Goal: Task Accomplishment & Management: Complete application form

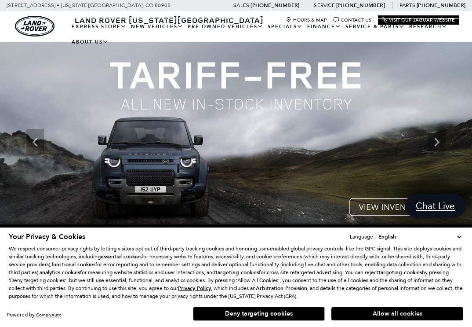
click at [450, 313] on button "Allow all cookies" at bounding box center [397, 313] width 132 height 13
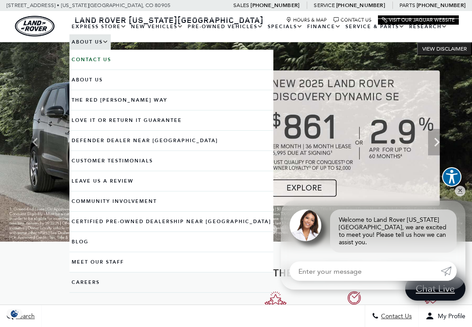
click at [109, 288] on link "Careers" at bounding box center [171, 282] width 204 height 20
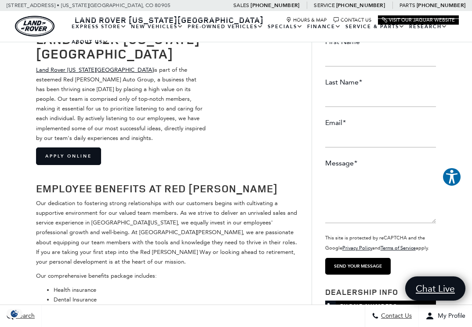
scroll to position [93, 0]
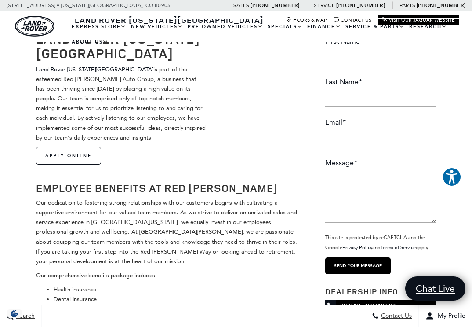
click at [80, 160] on link "Apply Online" at bounding box center [68, 156] width 65 height 18
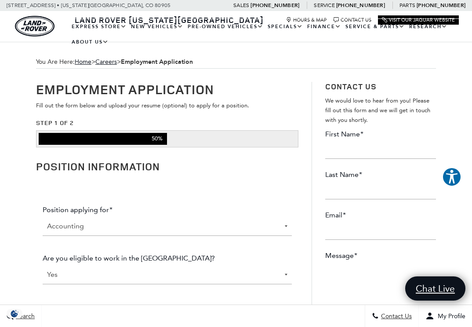
select select "Sales"
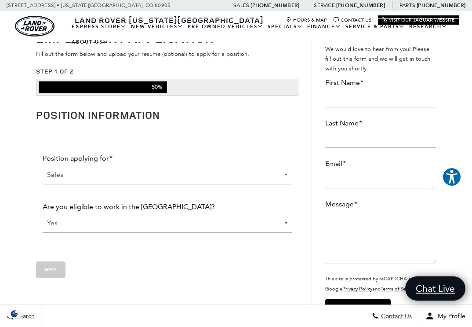
scroll to position [52, 0]
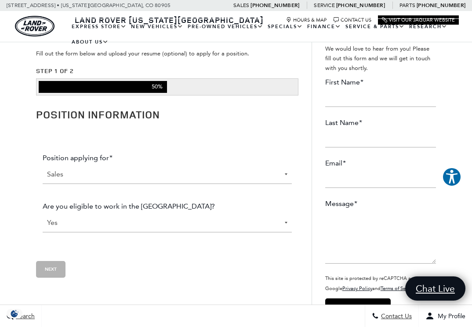
click at [48, 270] on input "Employment" at bounding box center [50, 269] width 29 height 17
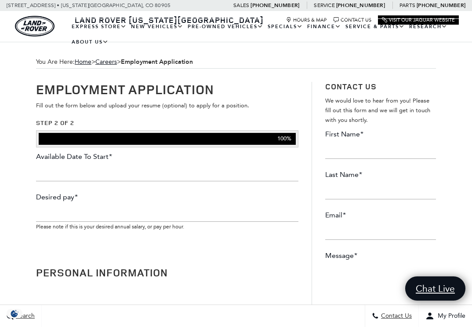
click at [235, 176] on input "Available Date To Start *" at bounding box center [167, 173] width 262 height 18
type input "09/12/2025"
click at [234, 216] on input "Desired pay *" at bounding box center [167, 213] width 262 height 18
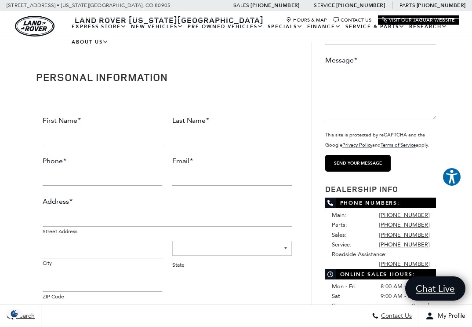
scroll to position [206, 0]
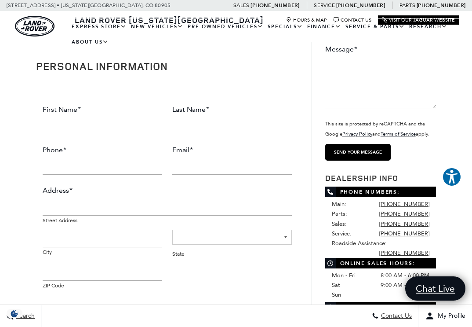
type input "45,000"
type input "Ellysse"
type input "Owens"
click at [44, 165] on input "(___) ___-____" at bounding box center [103, 166] width 120 height 18
type input "(719) 551-0274"
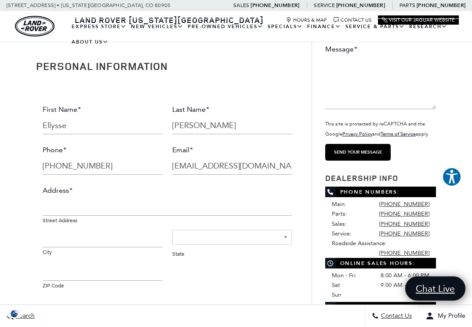
type input "elleowens17@gmail.com"
type input "730 E Boulder Street"
click at [160, 222] on span "730 E Boulder Street Street Address" at bounding box center [167, 214] width 249 height 32
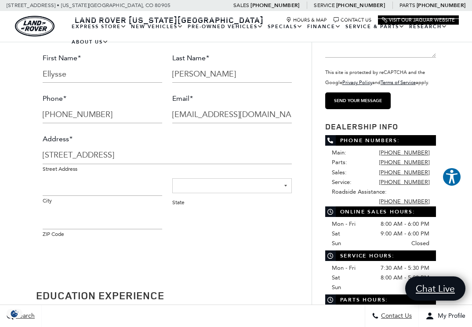
scroll to position [290, 0]
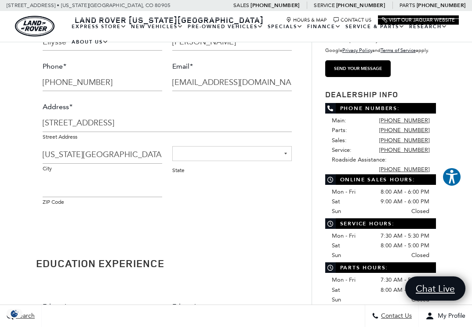
type input "Colorado Springs"
click at [236, 144] on span "730 E Boulder Street Street Address" at bounding box center [167, 130] width 249 height 32
select select "[US_STATE]"
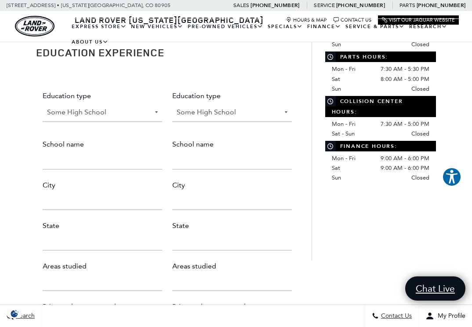
scroll to position [535, 0]
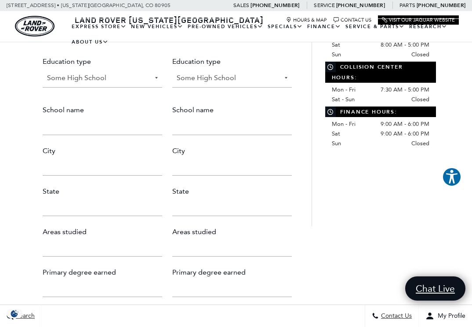
type input "80903"
select select "High School Grad"
type input "Woodland Park"
type input "Colorado Springs"
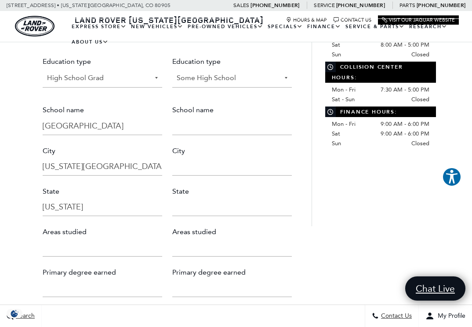
type input "[US_STATE]"
click at [133, 243] on input "Areas studied" at bounding box center [103, 248] width 120 height 18
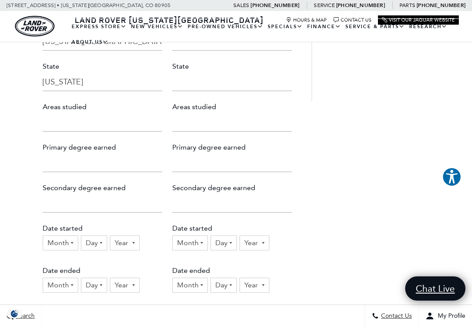
scroll to position [655, 0]
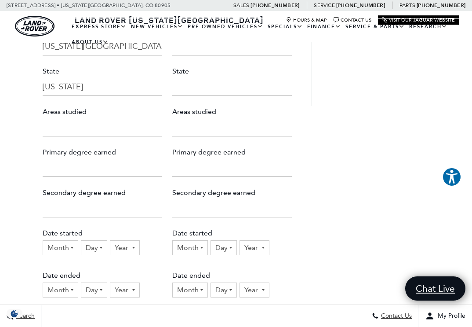
click at [132, 171] on input "Primary degree earned" at bounding box center [103, 168] width 120 height 18
type input "Diploma"
select select "3"
select select "2017"
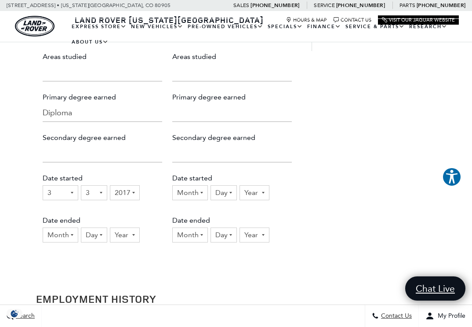
scroll to position [710, 0]
select select "5"
select select "31"
select select "2019"
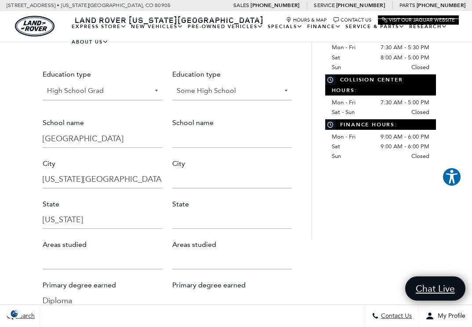
scroll to position [525, 0]
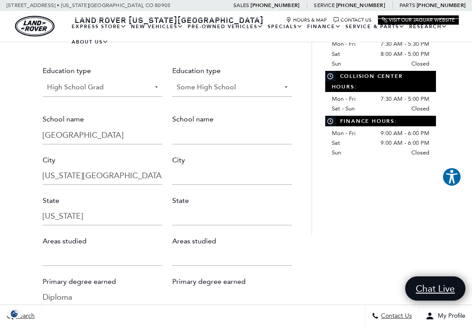
select select "College Grad"
type input "Pikes Peak State College"
type input "Co"
click at [127, 177] on input "Colorado Springs" at bounding box center [103, 176] width 120 height 18
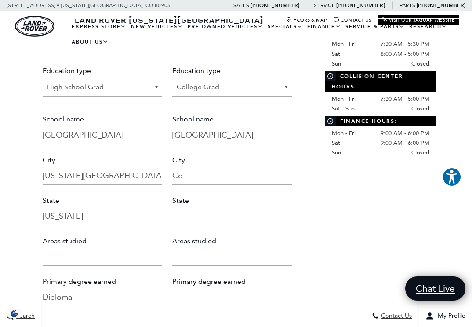
click at [127, 177] on input "Colorado Springs" at bounding box center [103, 176] width 120 height 18
type input "Woodland Park"
click at [197, 178] on input "Co" at bounding box center [232, 176] width 120 height 18
type input "Colorado Springs"
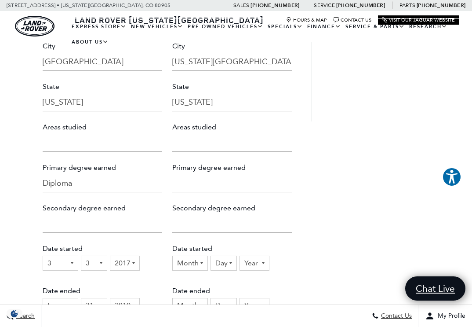
scroll to position [640, 0]
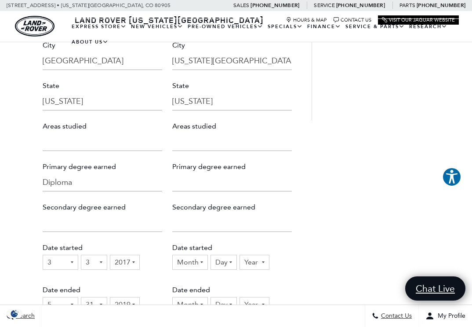
type input "[US_STATE]"
click at [280, 143] on input "Areas studied" at bounding box center [232, 142] width 120 height 18
type input "Science"
click at [259, 178] on input "Primary degree earned" at bounding box center [232, 183] width 120 height 18
click at [194, 182] on input "General" at bounding box center [232, 183] width 120 height 18
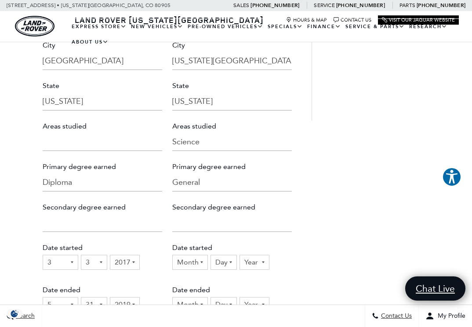
click at [194, 182] on input "General" at bounding box center [232, 183] width 120 height 18
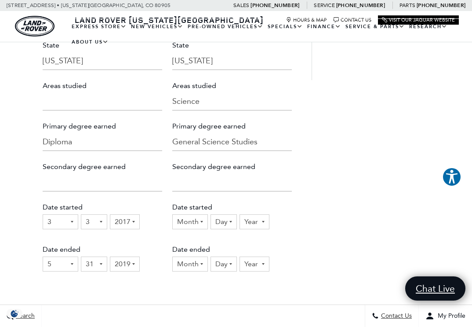
scroll to position [684, 0]
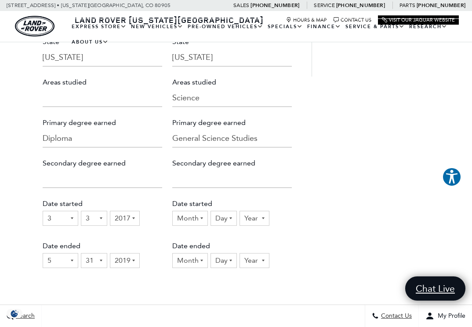
type input "General Science Studies"
select select "8"
select select "2019"
select select "Employment"
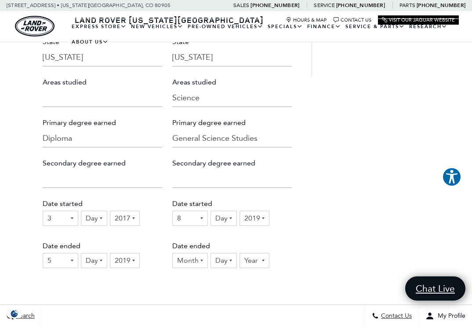
select select "5"
select select "2021"
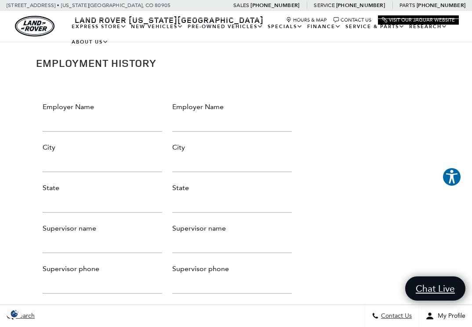
scroll to position [944, 0]
type input "JCOI"
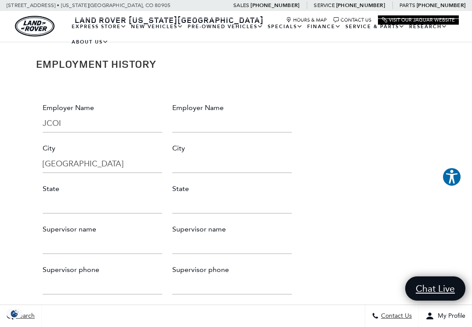
type input "Manitou Springs"
type input "[US_STATE]"
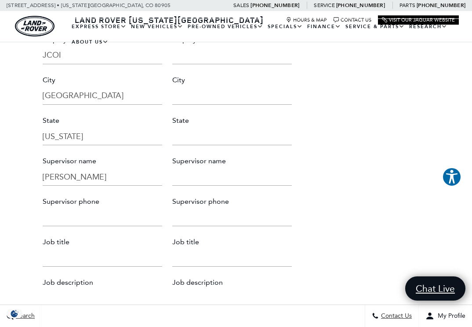
scroll to position [1013, 0]
type input "Jeff"
type input "(719) 642-3382"
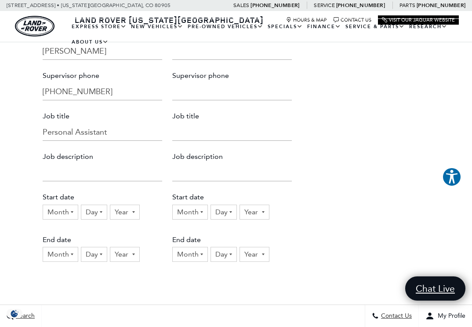
scroll to position [1143, 0]
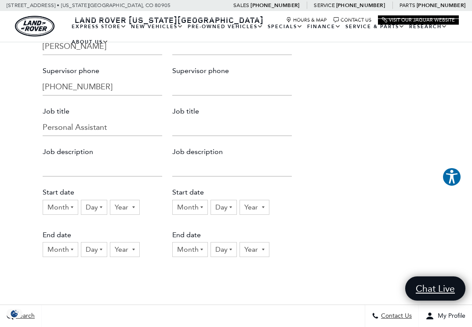
type input "Personal Assistant"
click at [87, 170] on input "Job description" at bounding box center [103, 168] width 120 height 18
type input "V"
paste input "Coordinated daily schedules and personal tasks to streamline employer’s profess…"
drag, startPoint x: 161, startPoint y: 167, endPoint x: 215, endPoint y: 174, distance: 53.7
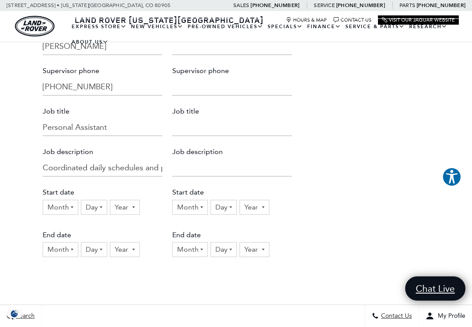
click at [215, 174] on ul "Employer Name JCOI Employer Name City Manitou Springs City State Colorado State…" at bounding box center [167, 89] width 262 height 392
type input "Coordinated daily schedules and personal tasks to streamline employer’s profess…"
click at [155, 204] on div "Month 1 2 3 4 5 6 7 8 9 10 11 12 Day 1 2 3 4 5 6 7 8 9 10 11 12 13 14 15 16 17 …" at bounding box center [103, 209] width 120 height 19
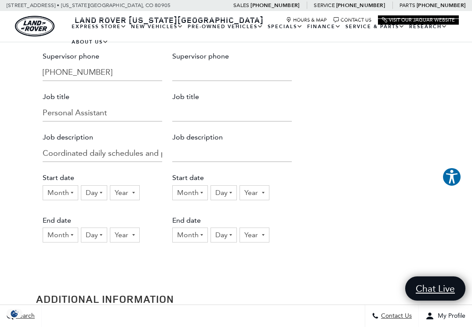
scroll to position [1158, 0]
select select "2018"
select select "2020"
select select "2022"
select select "2025"
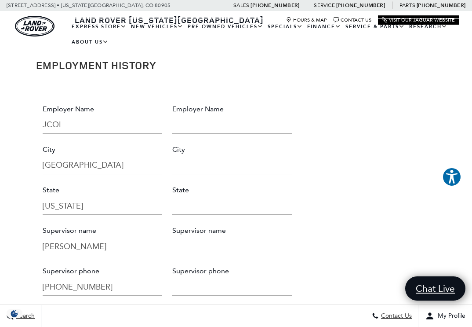
scroll to position [940, 0]
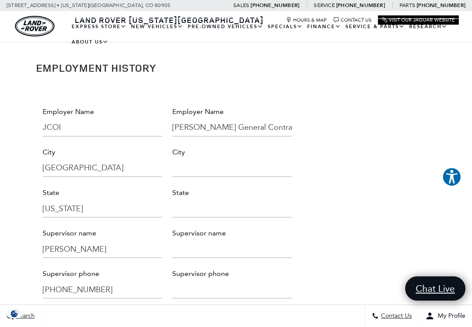
type input "Ladd General Contracting"
type input "Colorado Springs"
type input "[US_STATE]"
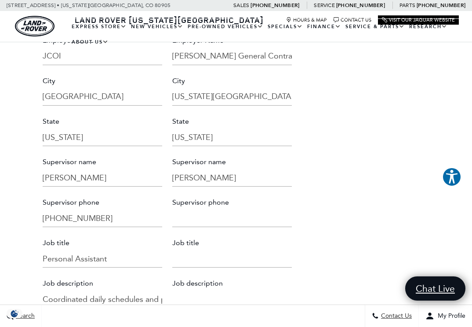
scroll to position [1014, 0]
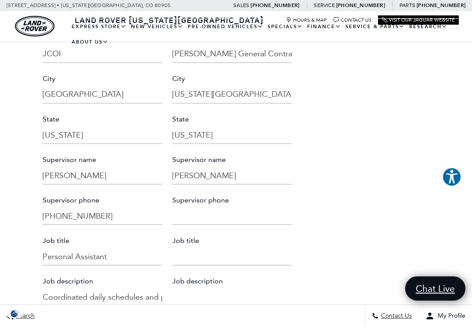
type input "Baxter"
type input "(719) 330-9951"
type input "Personal Secretary"
click at [251, 301] on input "Job description" at bounding box center [232, 297] width 120 height 18
paste input "Assisted with bid preparation, proposal formatting, and submission to secure ne…"
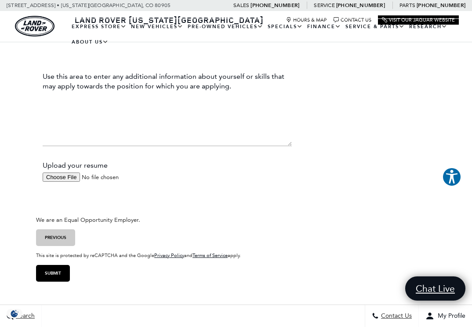
scroll to position [1405, 0]
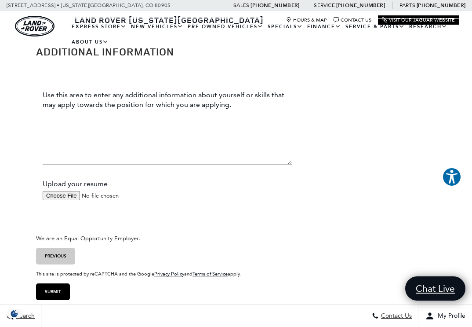
type input "Assisted with bid preparation, proposal formatting, and submission to secure ne…"
click at [58, 196] on input "Upload your resume" at bounding box center [95, 196] width 105 height 10
type input "C:\fakepath\ELLE2025.pages"
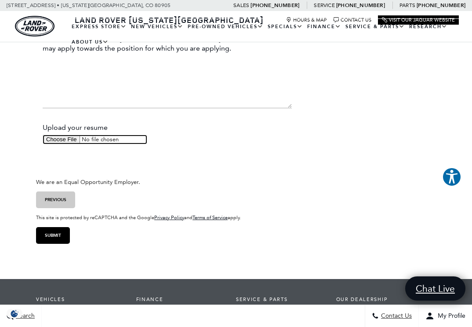
scroll to position [1451, 0]
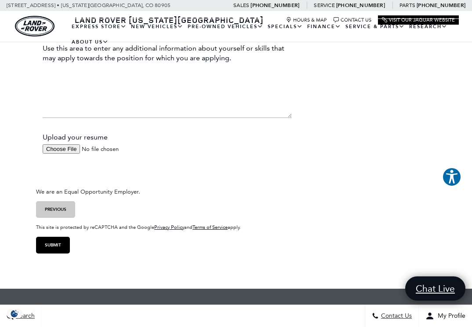
click at [58, 244] on input "Submit" at bounding box center [53, 245] width 34 height 17
